Goal: Find specific page/section: Find specific page/section

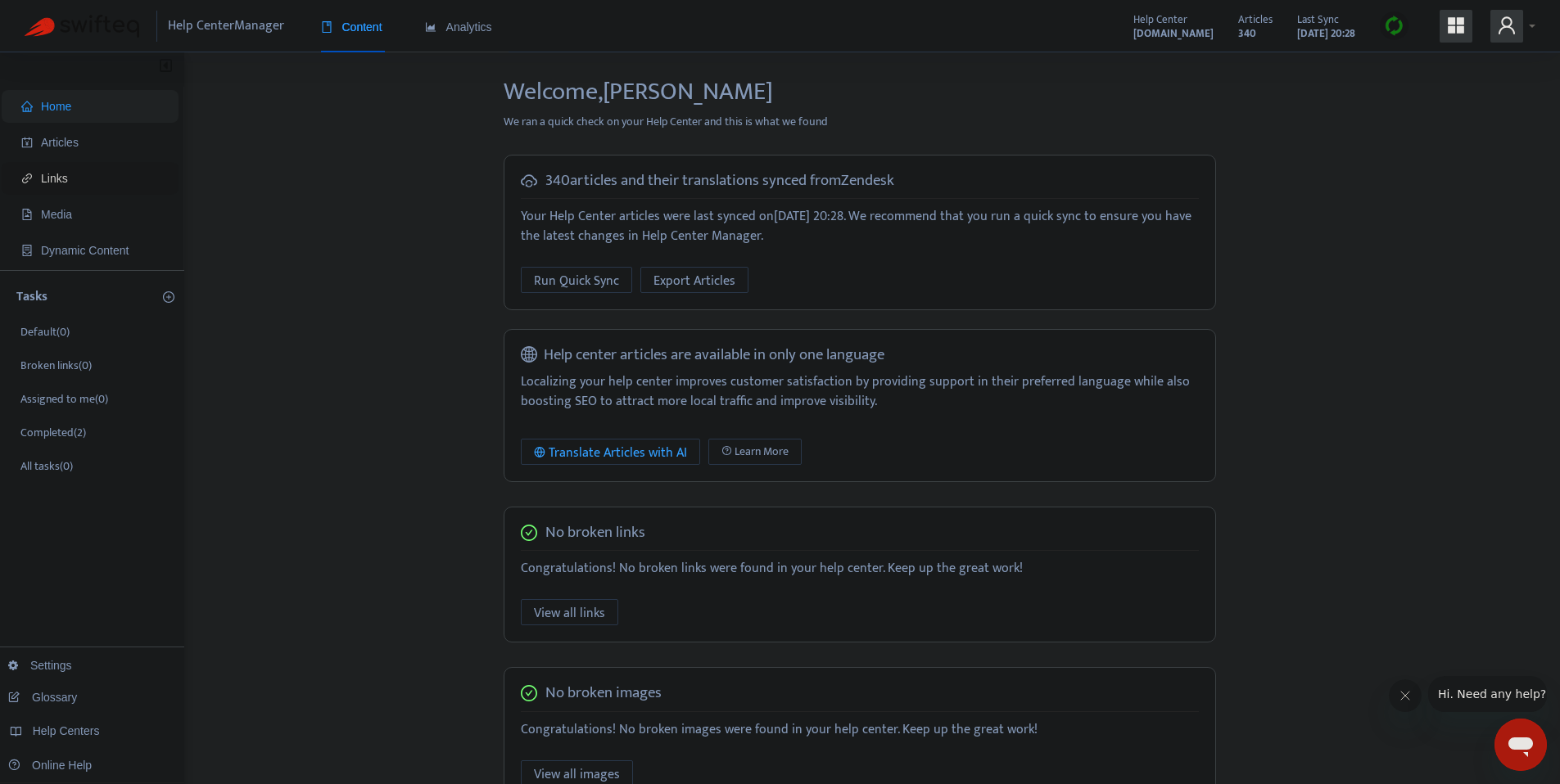
click at [56, 175] on span "Links" at bounding box center [54, 178] width 27 height 13
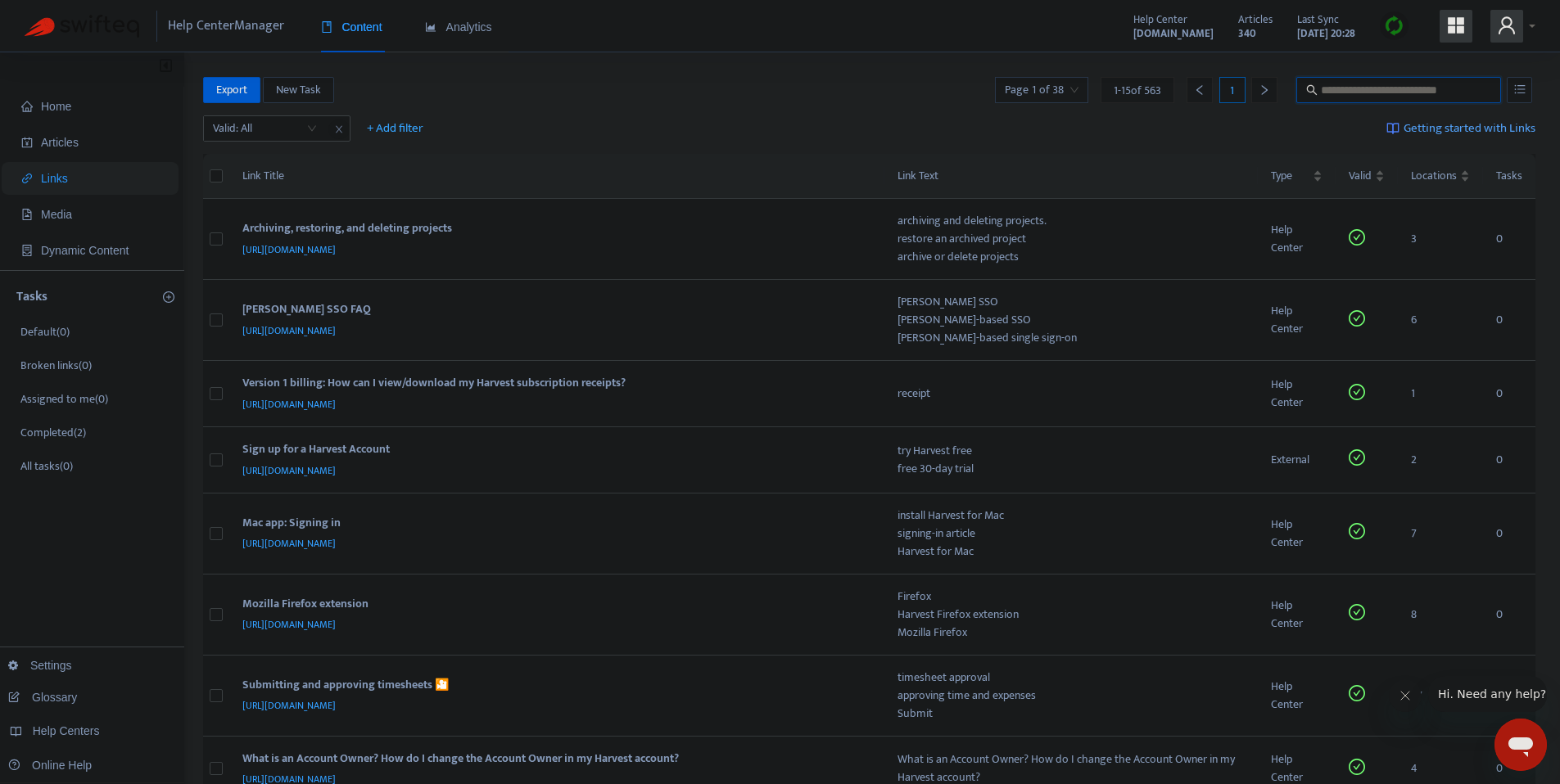
click at [1385, 86] on input "text" at bounding box center [1399, 89] width 157 height 18
type input "**********"
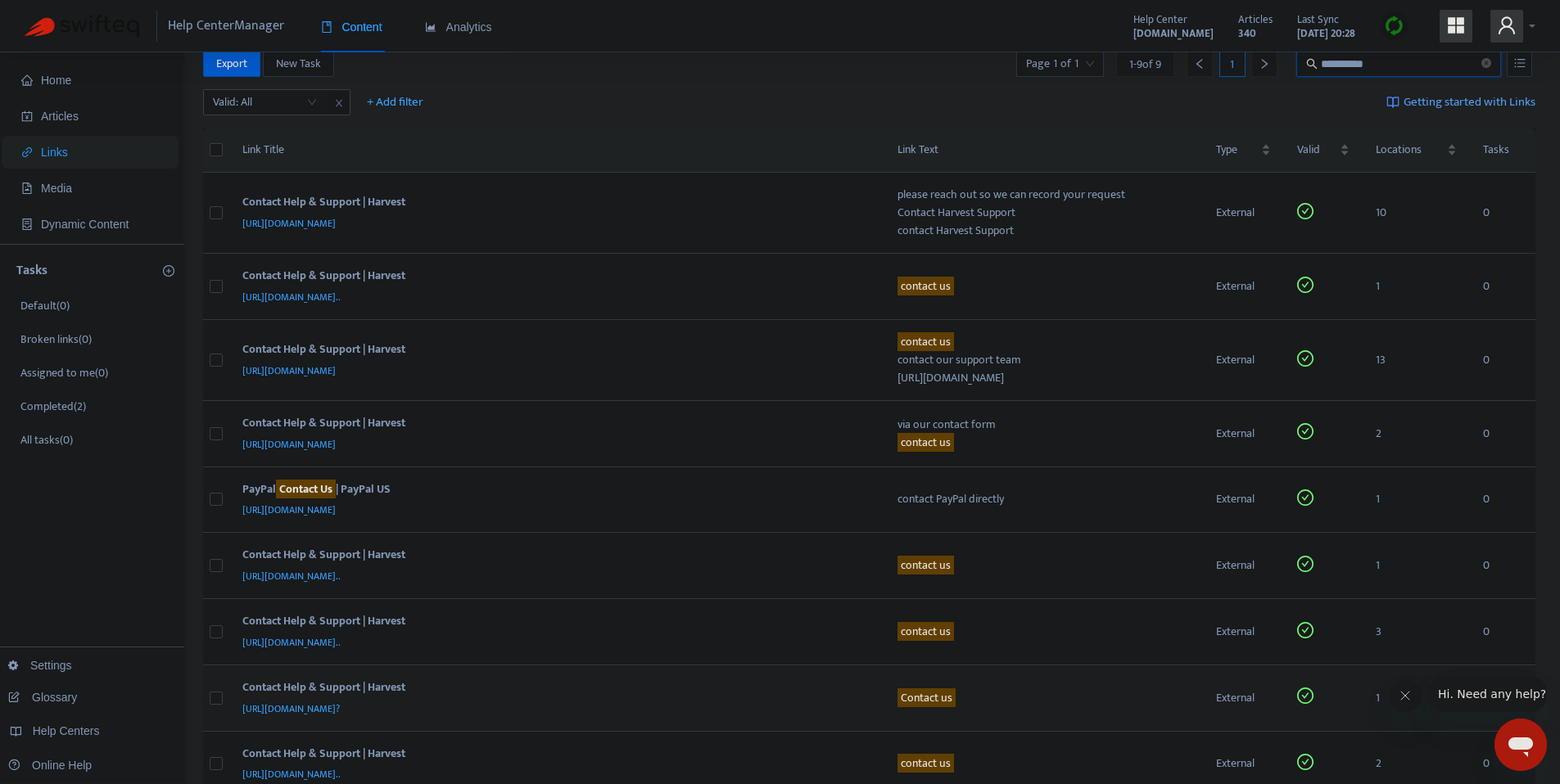
scroll to position [217, 0]
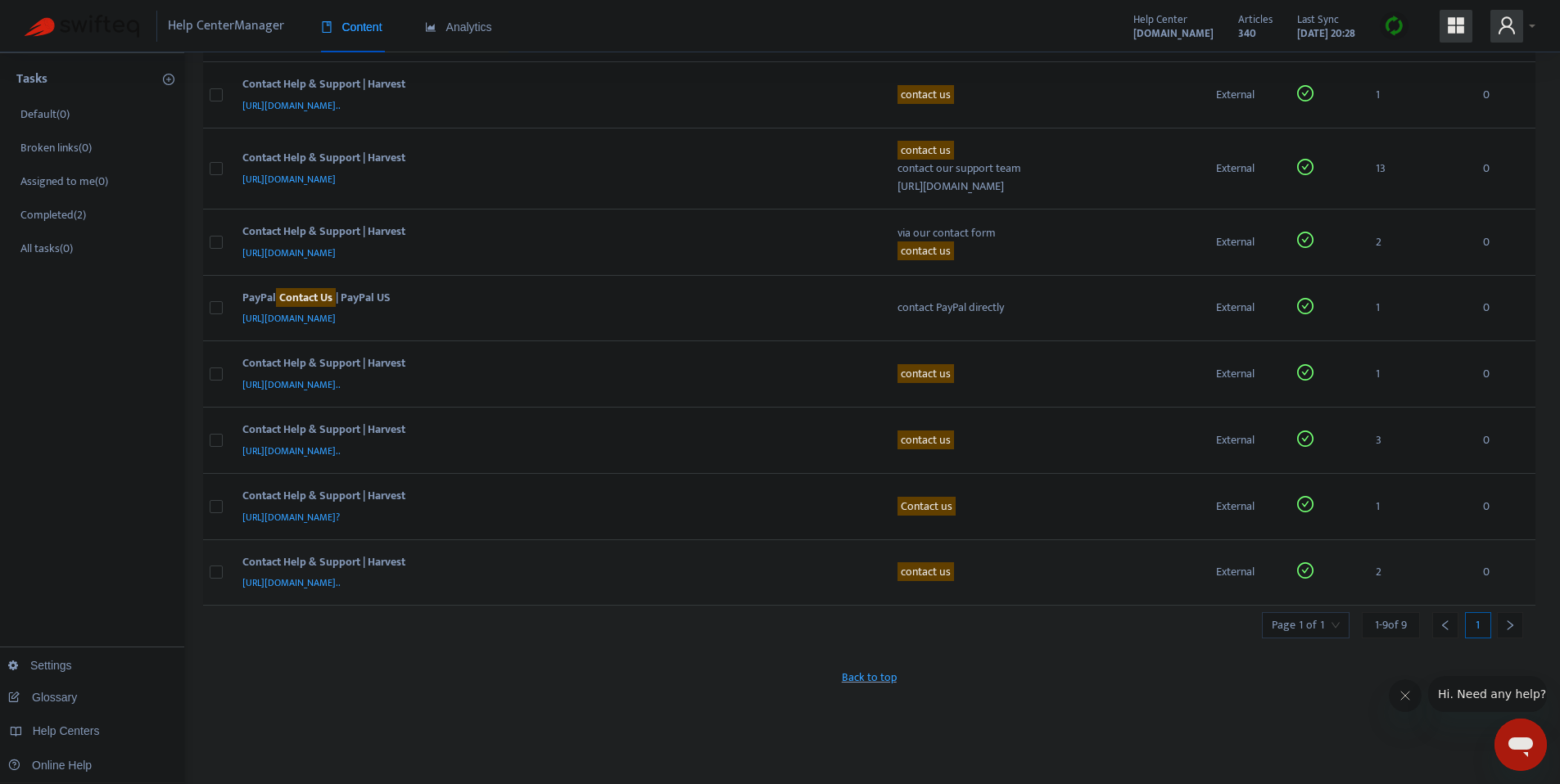
click at [295, 586] on span "[URL][DOMAIN_NAME].." at bounding box center [291, 582] width 98 height 17
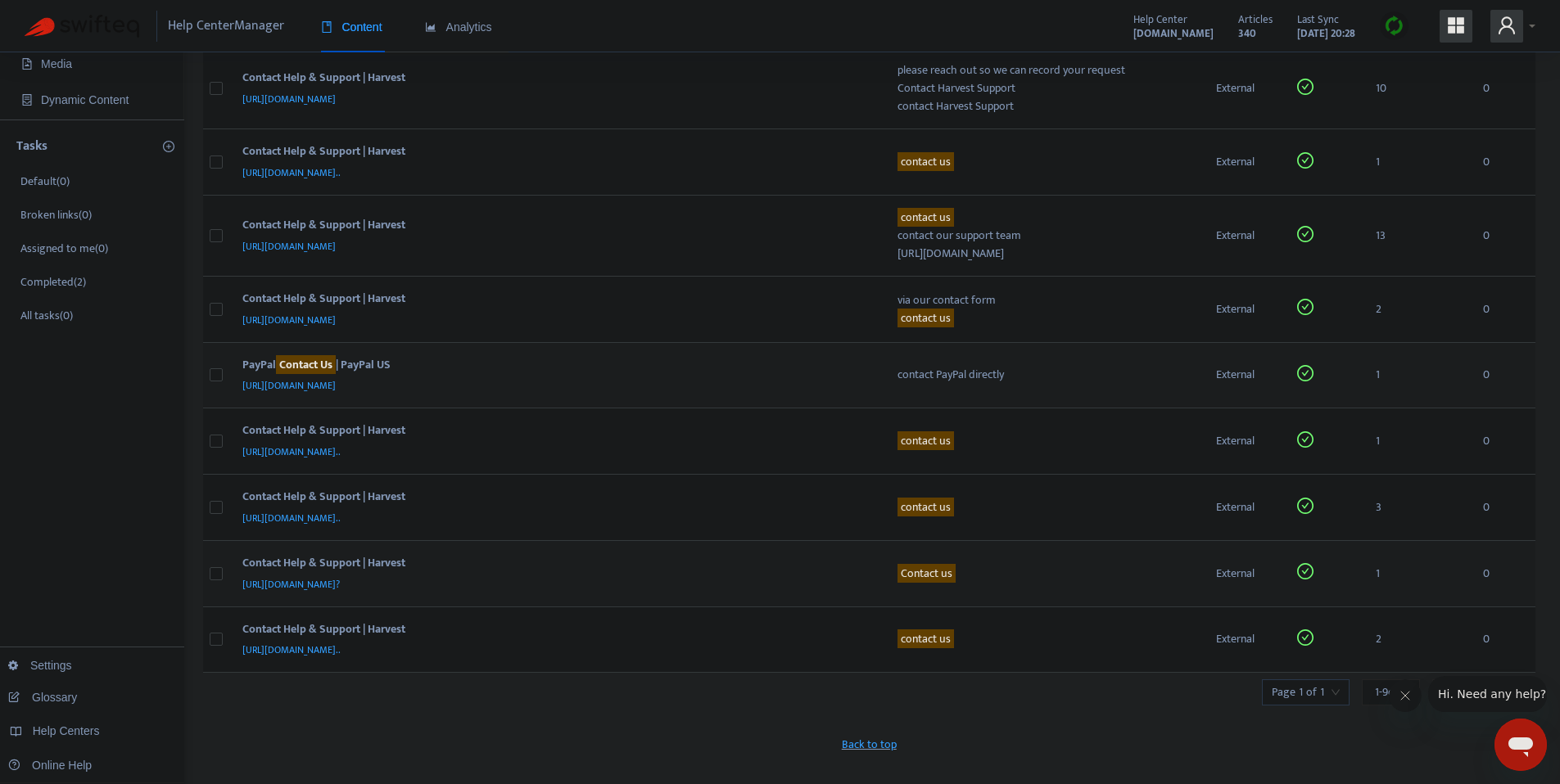
scroll to position [0, 0]
